Goal: Task Accomplishment & Management: Manage account settings

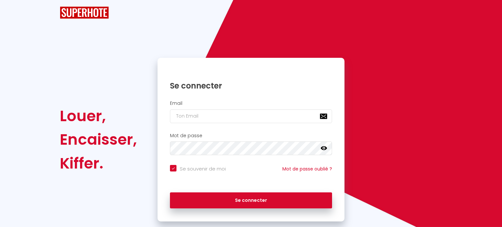
checkbox input "true"
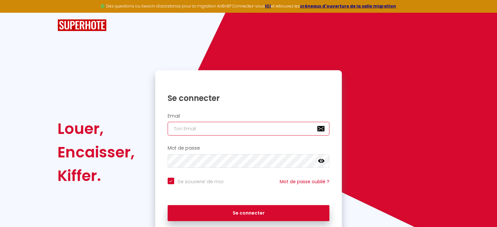
click at [217, 130] on input "email" at bounding box center [249, 129] width 162 height 14
click at [214, 132] on input "email" at bounding box center [249, 129] width 162 height 14
type input "[EMAIL_ADDRESS][DOMAIN_NAME]"
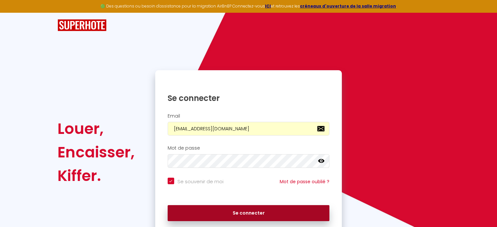
click at [265, 209] on button "Se connecter" at bounding box center [249, 213] width 162 height 16
checkbox input "true"
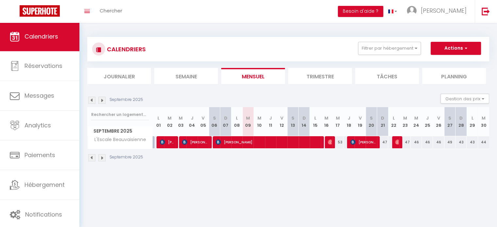
click at [189, 71] on li "Semaine" at bounding box center [186, 76] width 64 height 16
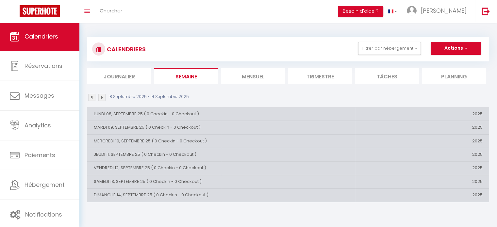
click at [101, 98] on img at bounding box center [101, 97] width 7 height 7
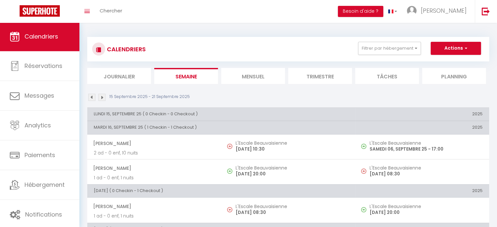
click at [251, 80] on li "Mensuel" at bounding box center [253, 76] width 64 height 16
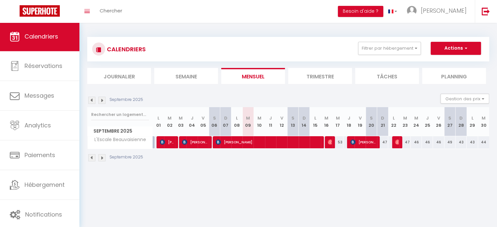
click at [314, 73] on li "Trimestre" at bounding box center [320, 76] width 64 height 16
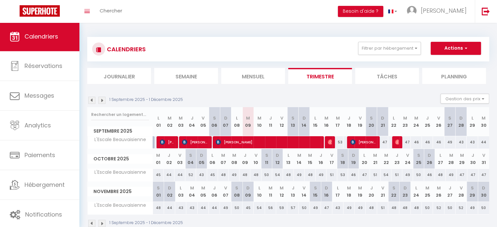
click at [369, 78] on li "Tâches" at bounding box center [387, 76] width 64 height 16
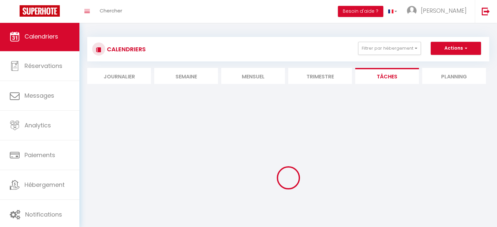
select select
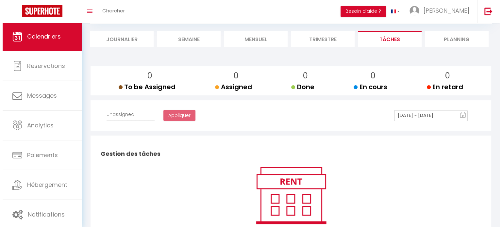
scroll to position [96, 0]
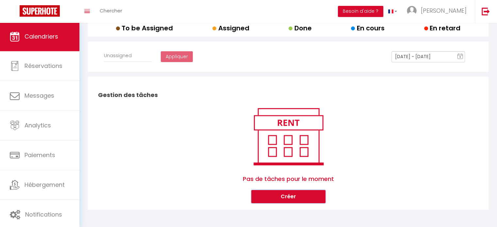
click at [304, 197] on button "Créer" at bounding box center [288, 196] width 74 height 13
select select
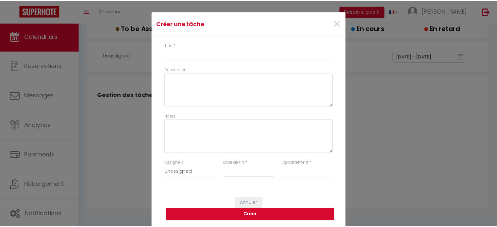
scroll to position [0, 0]
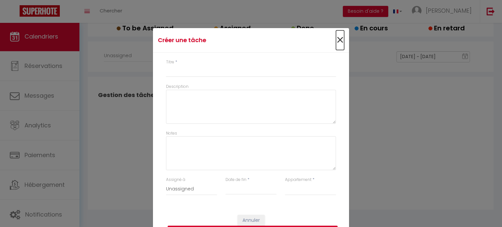
click at [337, 37] on span "×" at bounding box center [340, 40] width 8 height 20
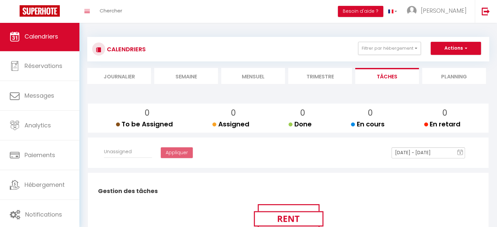
click at [472, 72] on li "Planning" at bounding box center [454, 76] width 64 height 16
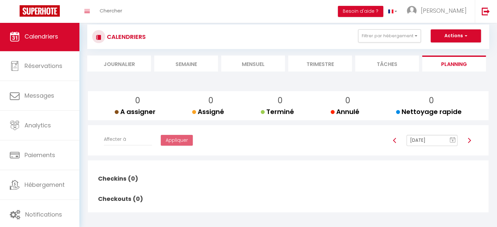
scroll to position [23, 0]
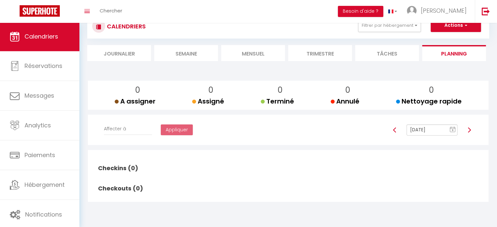
click at [467, 132] on div at bounding box center [469, 129] width 15 height 11
click at [467, 131] on img at bounding box center [469, 129] width 5 height 5
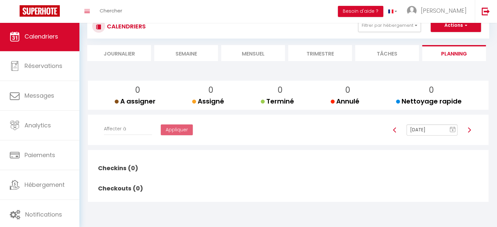
click at [467, 131] on img at bounding box center [469, 129] width 5 height 5
type input "Sep 16, 2025"
checkbox input "false"
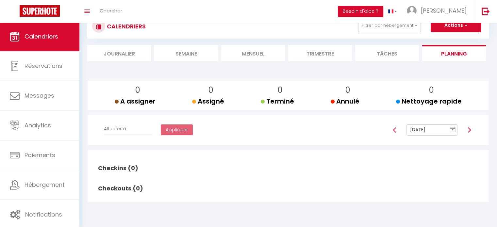
checkbox input "false"
click at [467, 131] on img at bounding box center [469, 129] width 5 height 5
type input "Sep 17, 2025"
checkbox input "true"
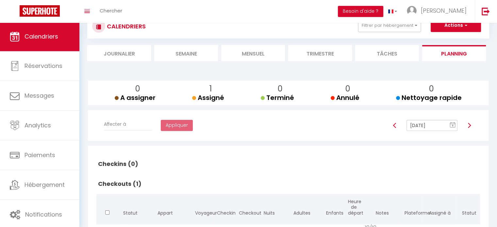
click at [398, 128] on div at bounding box center [394, 125] width 15 height 11
click at [396, 128] on div at bounding box center [394, 125] width 15 height 11
click at [394, 126] on img at bounding box center [394, 125] width 5 height 5
type input "Sep 16, 2025"
checkbox input "false"
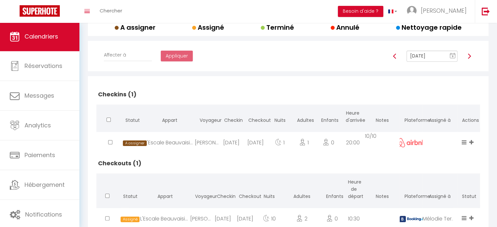
scroll to position [119, 0]
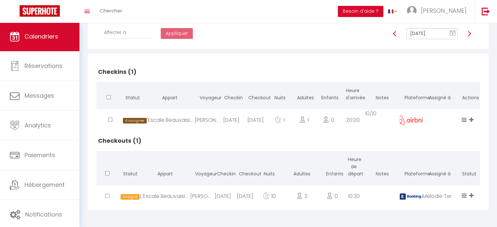
click at [463, 196] on icon at bounding box center [464, 196] width 5 height 6
click at [491, 156] on div "CALENDRIERS Filtrer par hébergement Tous L'Escale Beauvaisienne Effacer Sauvega…" at bounding box center [288, 66] width 418 height 324
click at [471, 117] on icon at bounding box center [471, 120] width 4 height 6
click at [489, 162] on div "CALENDRIERS Filtrer par hébergement Tous L'Escale Beauvaisienne Effacer Sauvega…" at bounding box center [288, 66] width 418 height 324
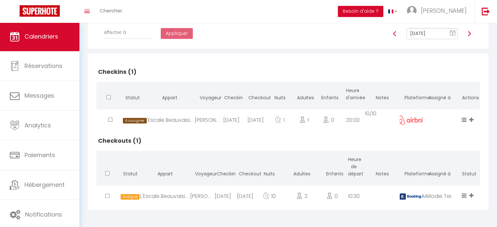
click at [209, 66] on h2 "Checkins (1)" at bounding box center [288, 72] width 384 height 20
